Goal: Transaction & Acquisition: Subscribe to service/newsletter

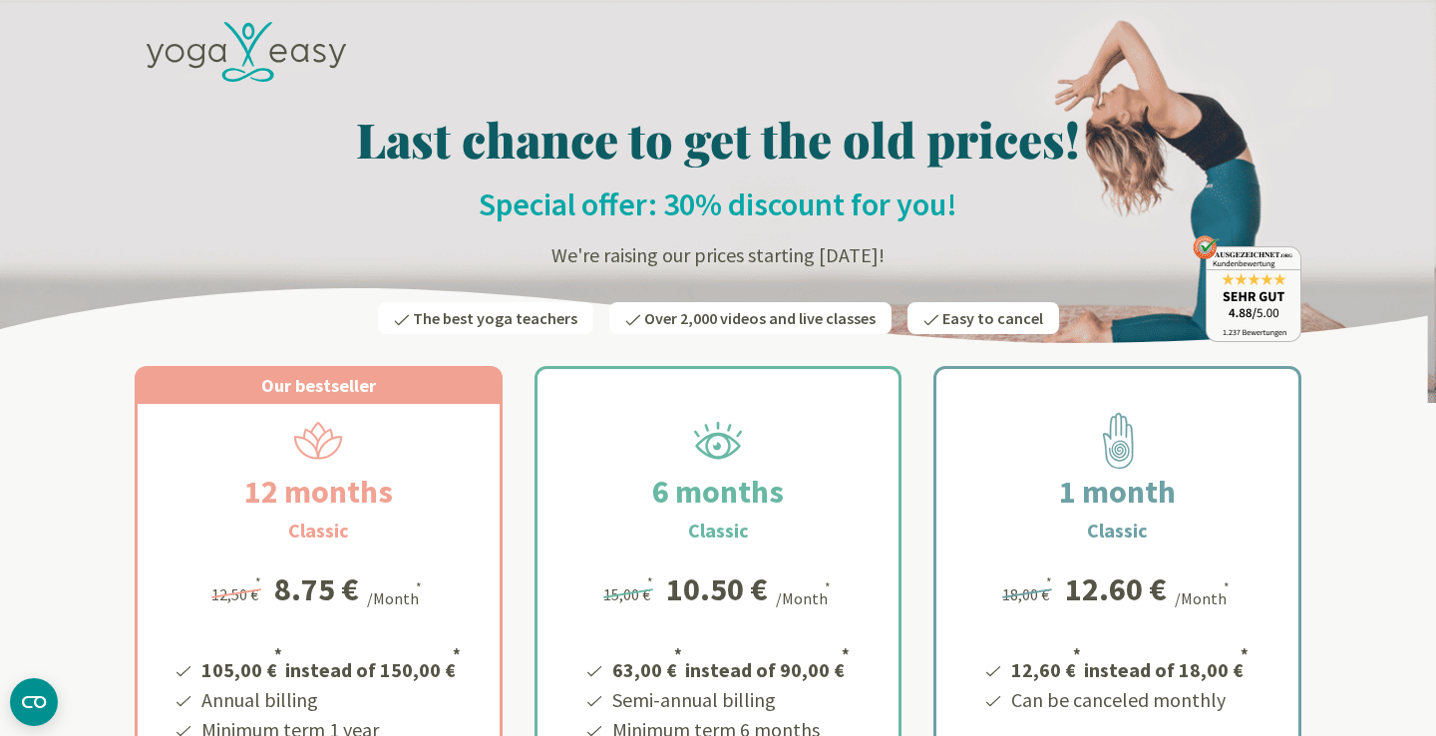
click at [629, 261] on font "We're raising our prices starting [DATE]!" at bounding box center [718, 254] width 333 height 25
click at [628, 261] on font "We're raising our prices starting [DATE]!" at bounding box center [718, 254] width 333 height 25
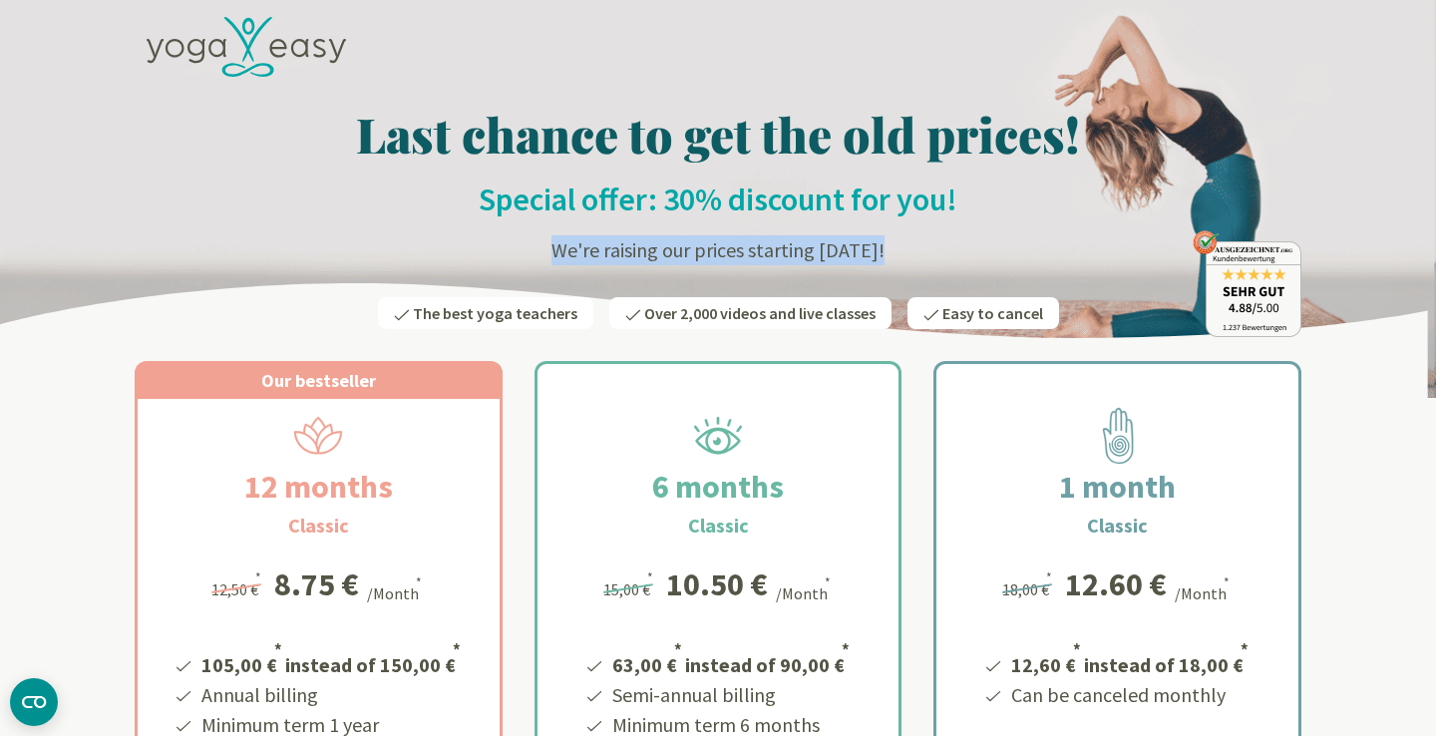
scroll to position [7, 0]
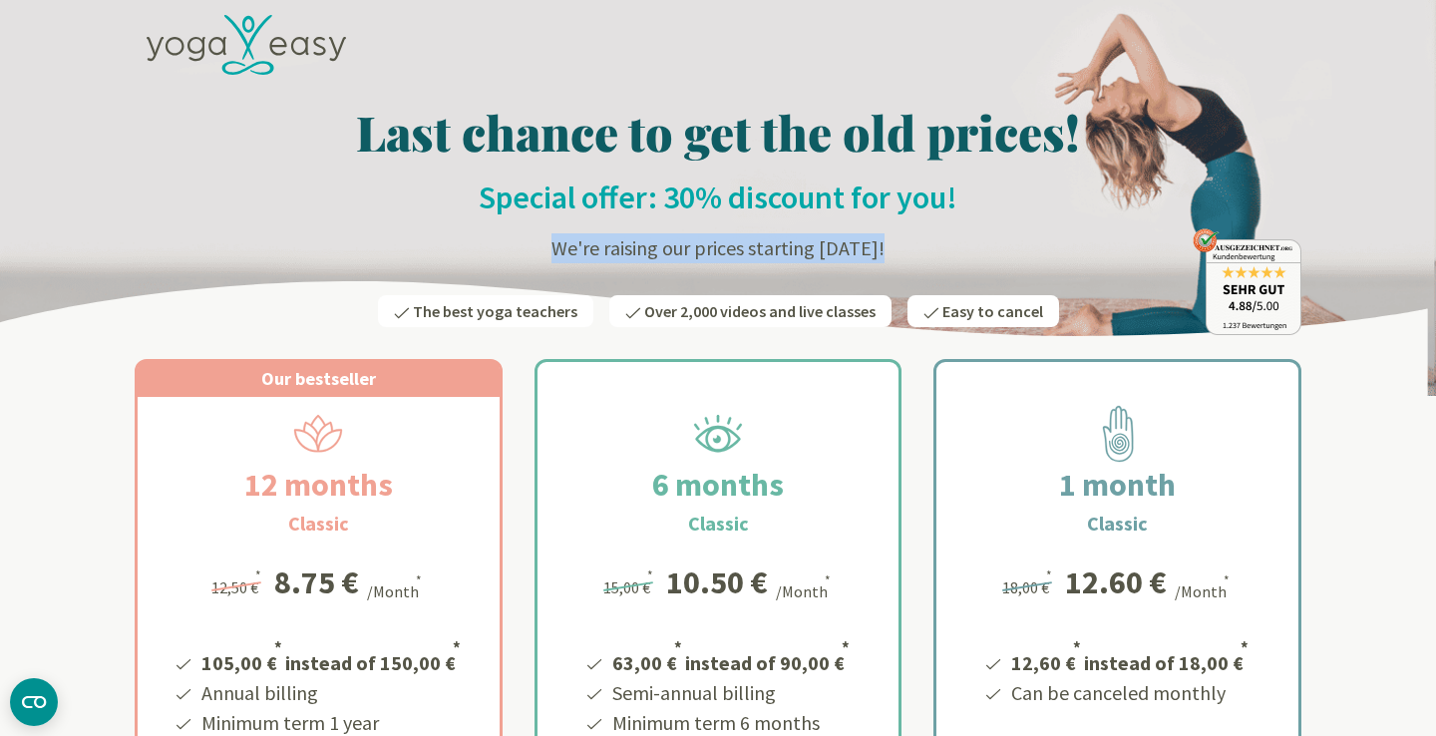
copy div "We're raising our prices starting October 8th!"
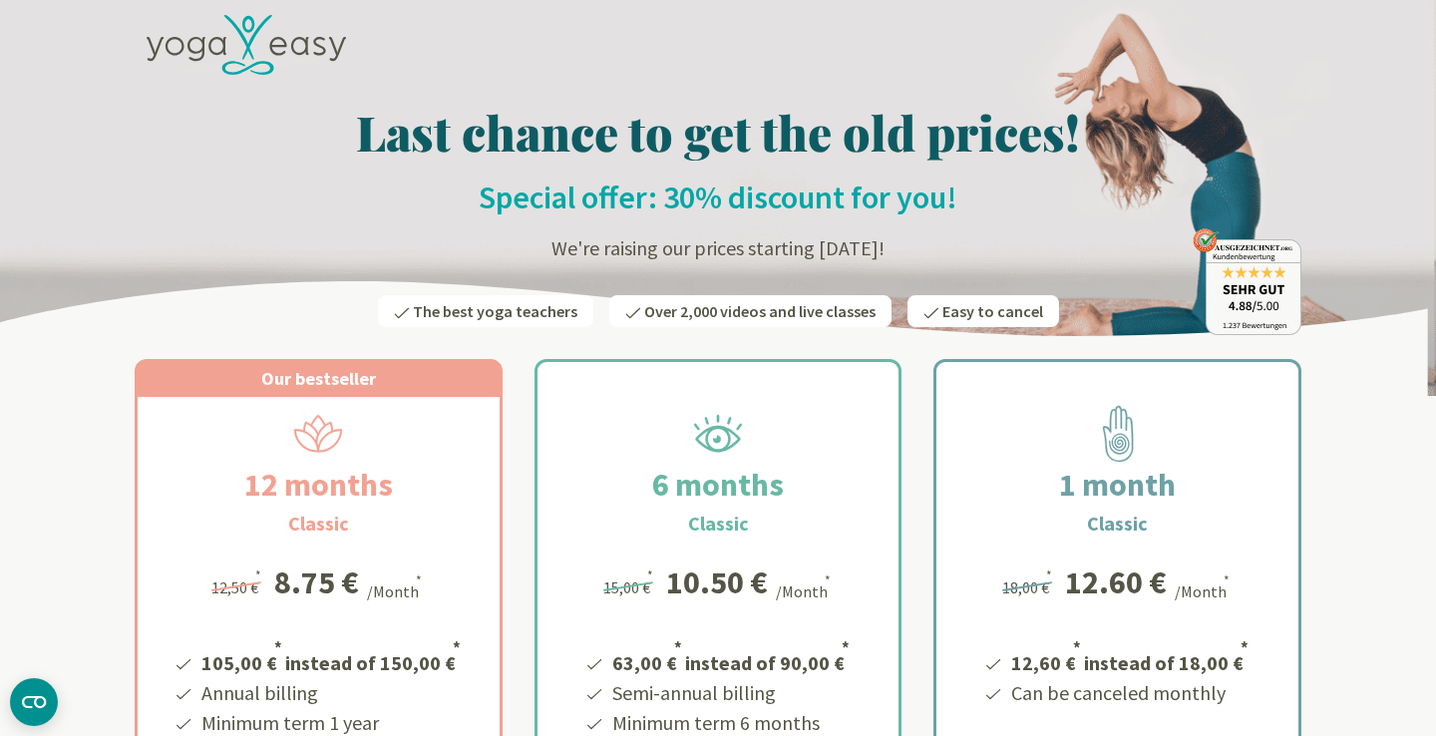
scroll to position [41, 0]
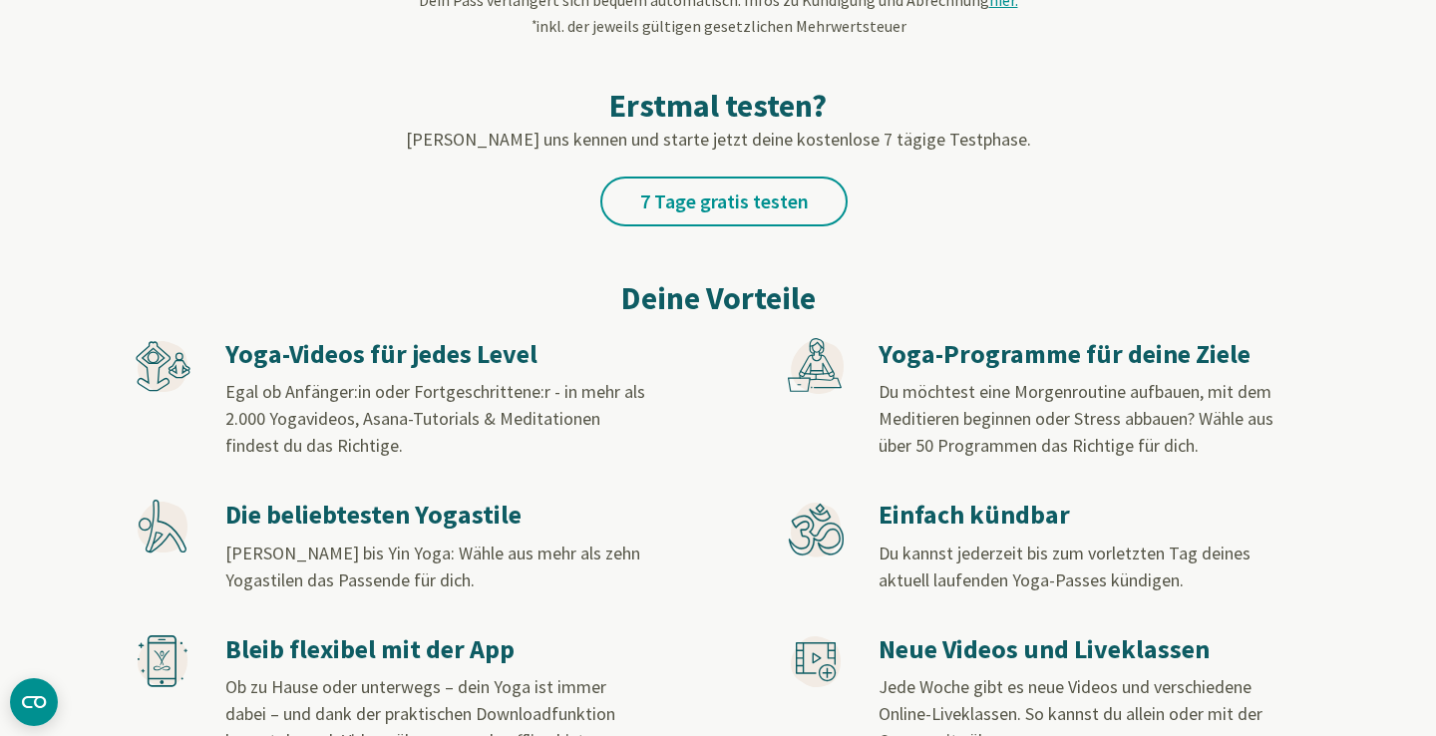
scroll to position [900, 0]
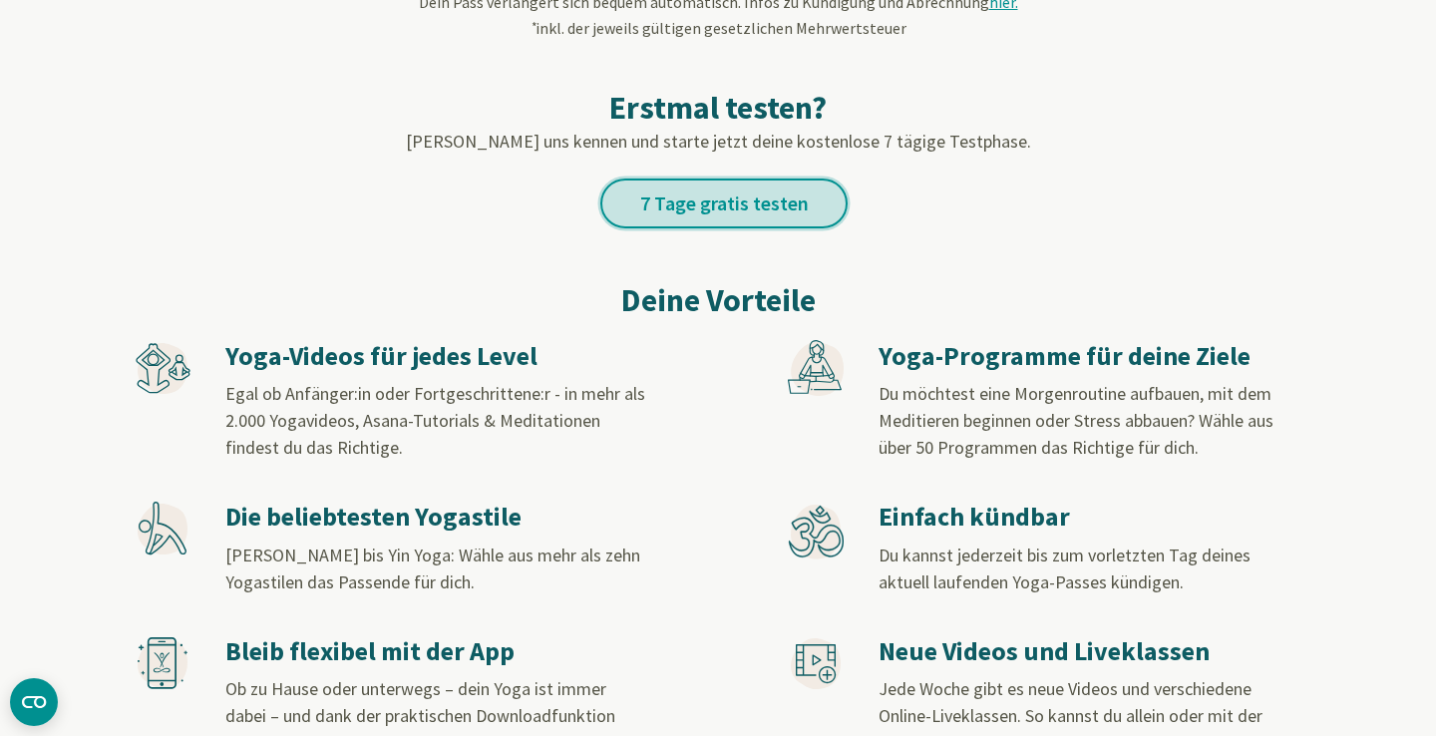
click at [640, 204] on link "7 Tage gratis testen" at bounding box center [723, 204] width 247 height 50
